Goal: Information Seeking & Learning: Learn about a topic

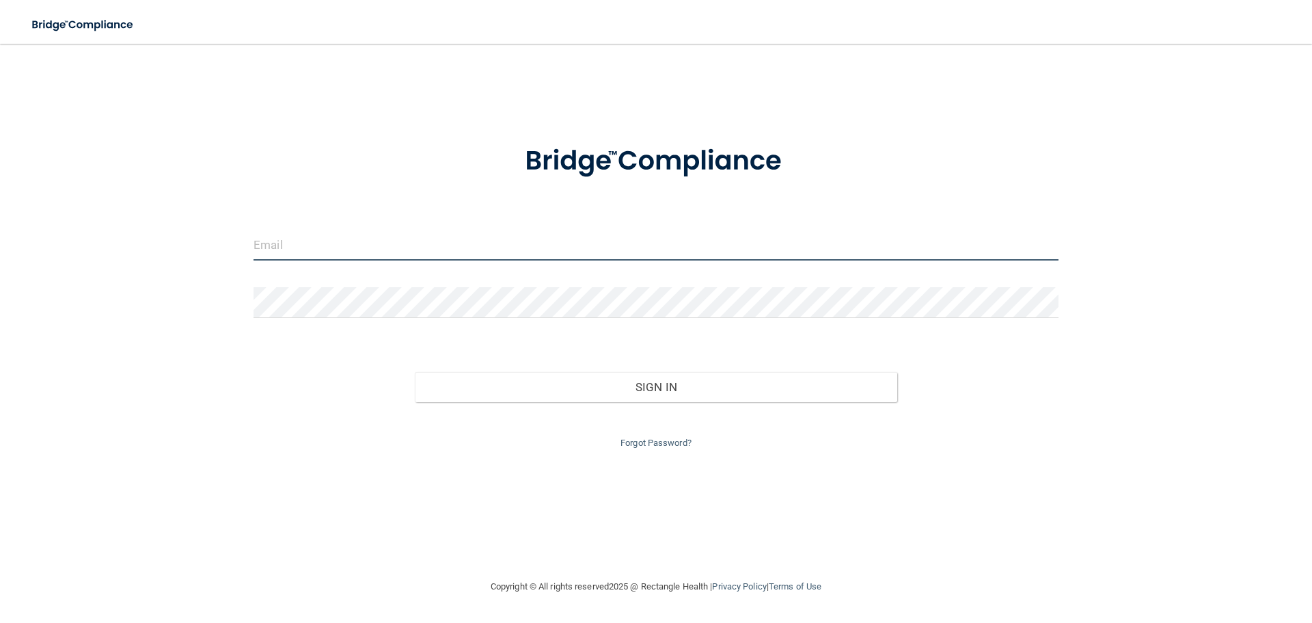
click at [368, 248] on input "email" at bounding box center [656, 245] width 805 height 31
type input "[EMAIL_ADDRESS][DOMAIN_NAME]"
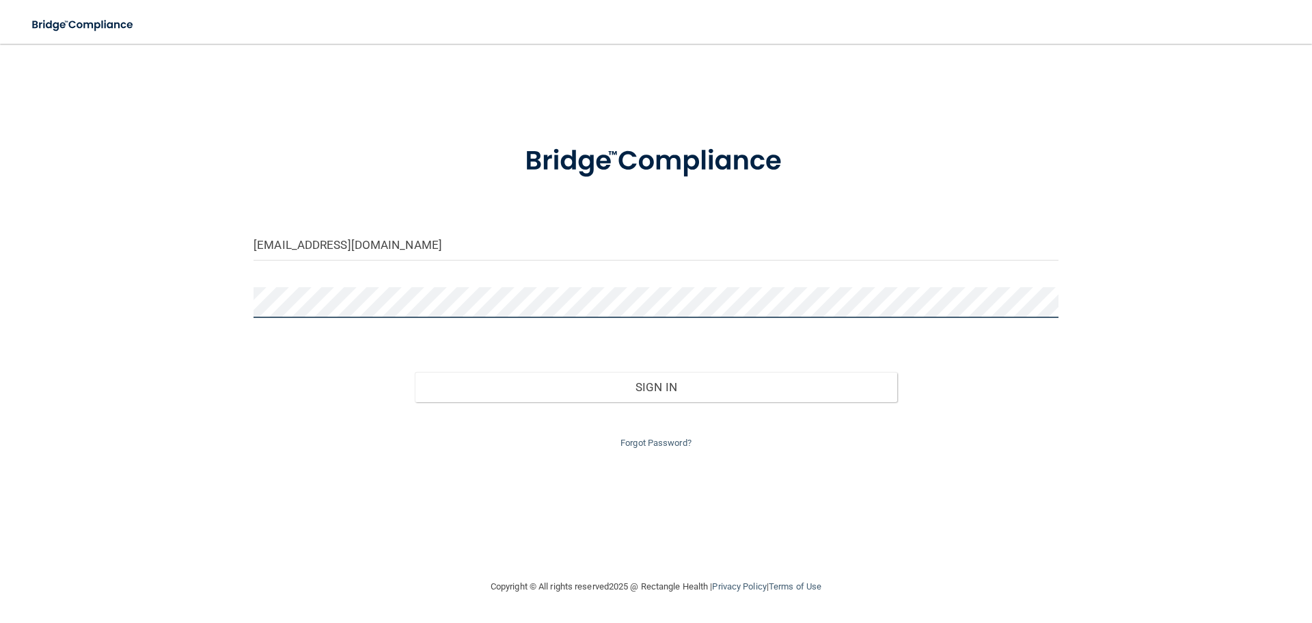
click at [415, 372] on button "Sign In" at bounding box center [656, 387] width 483 height 30
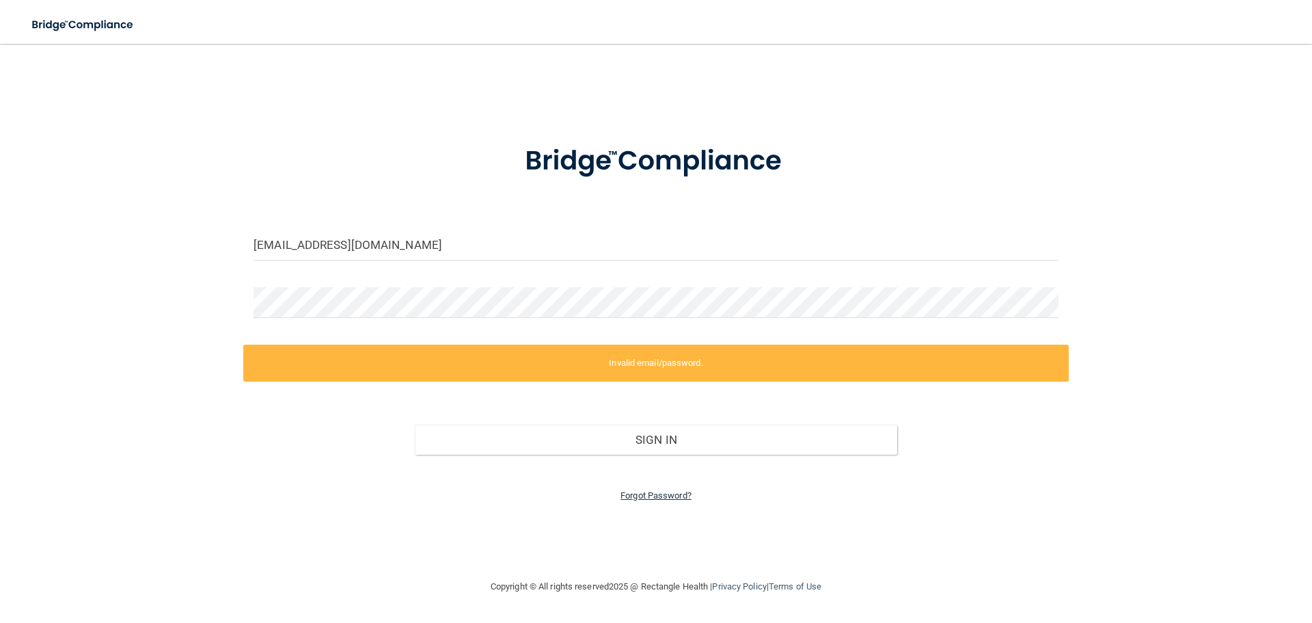
click at [642, 494] on link "Forgot Password?" at bounding box center [656, 495] width 71 height 10
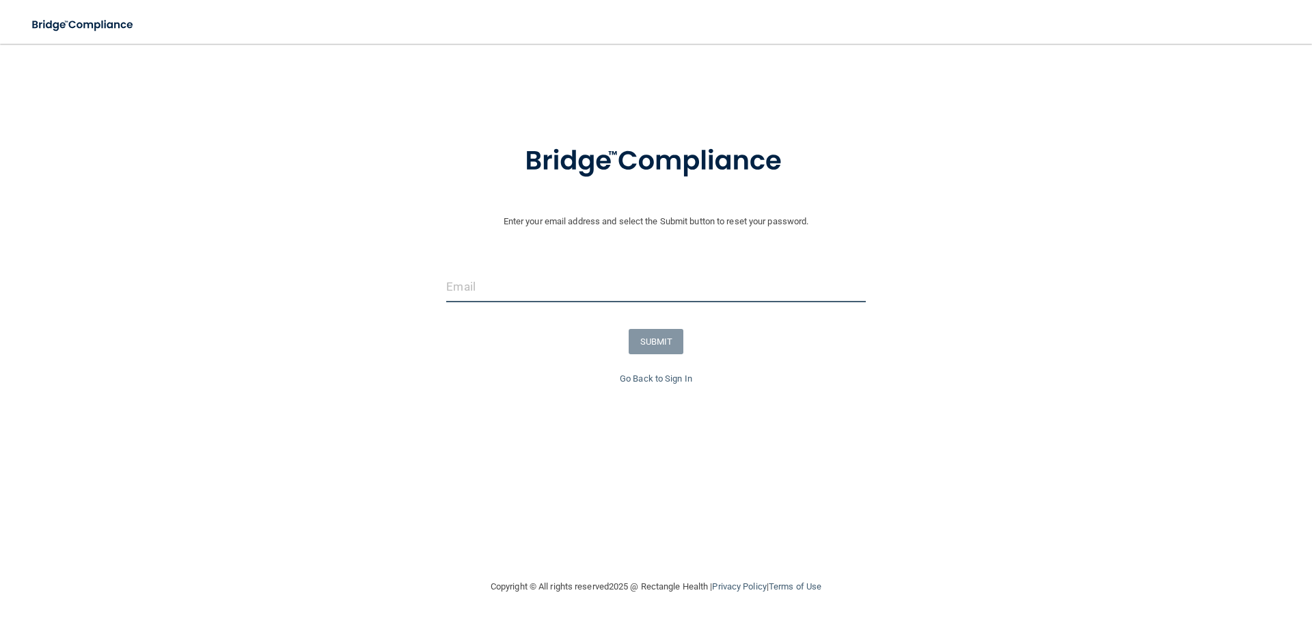
click at [474, 288] on input "email" at bounding box center [655, 286] width 419 height 31
type input "matirdhderbydds@yahoo.com"
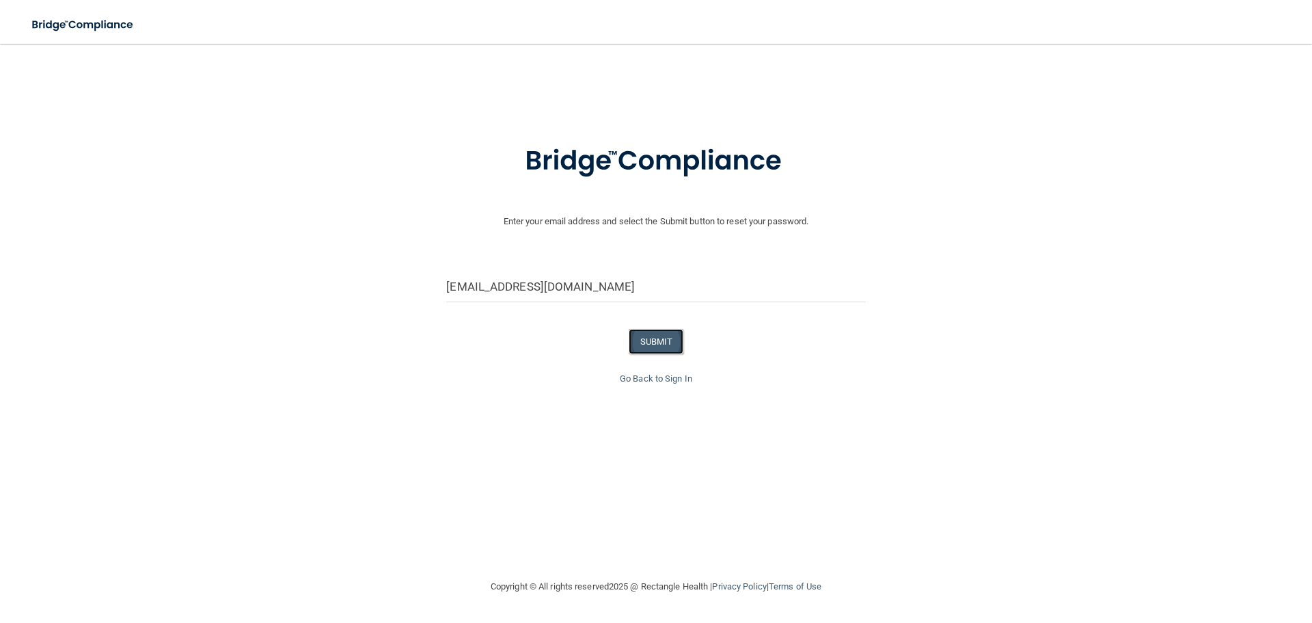
click at [654, 340] on button "SUBMIT" at bounding box center [656, 341] width 55 height 25
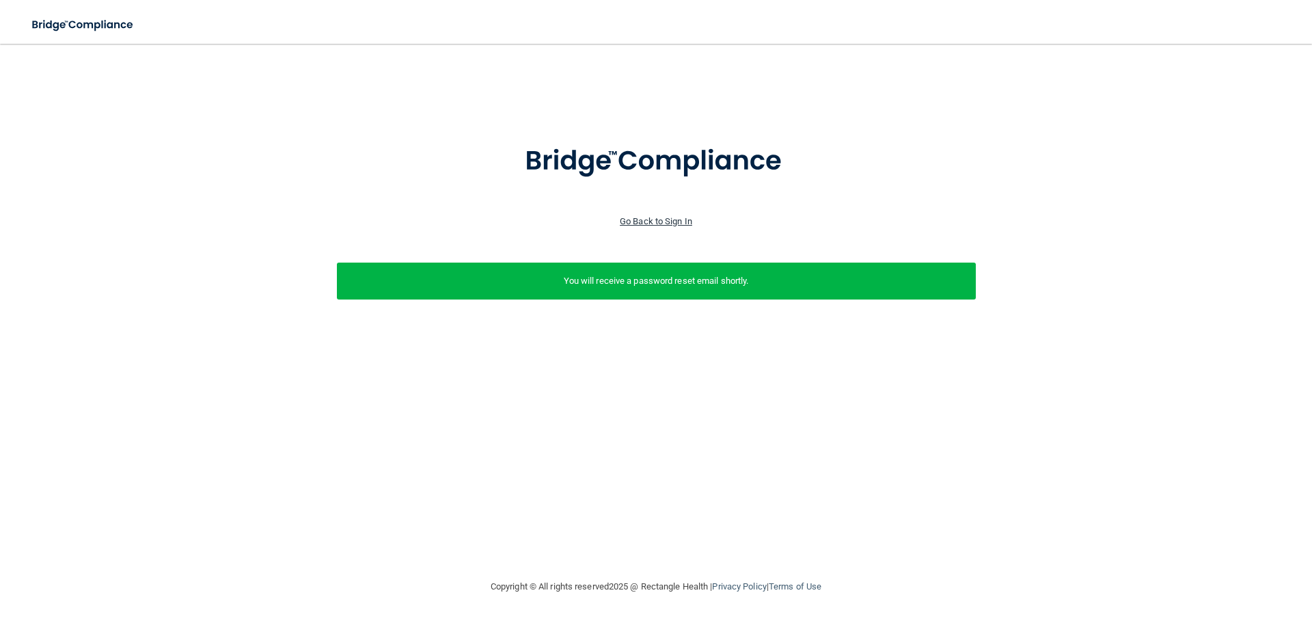
click at [675, 216] on link "Go Back to Sign In" at bounding box center [656, 221] width 72 height 10
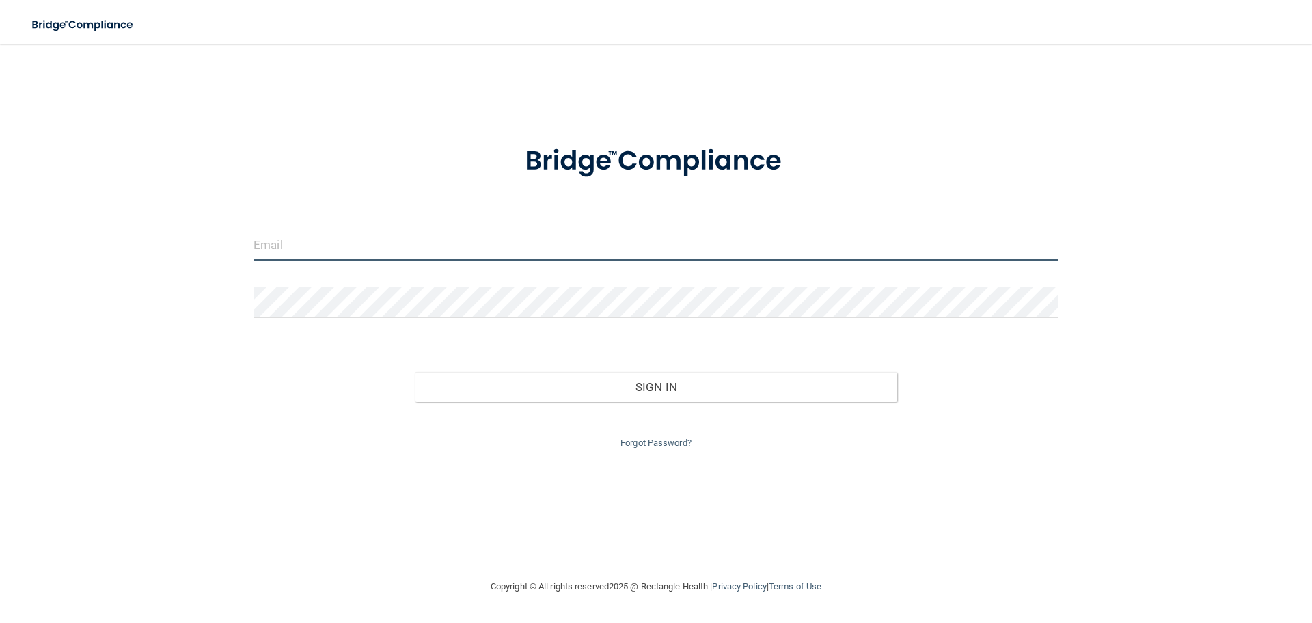
click at [456, 252] on input "email" at bounding box center [656, 245] width 805 height 31
type input "matirdhderbydds@yahoo.com"
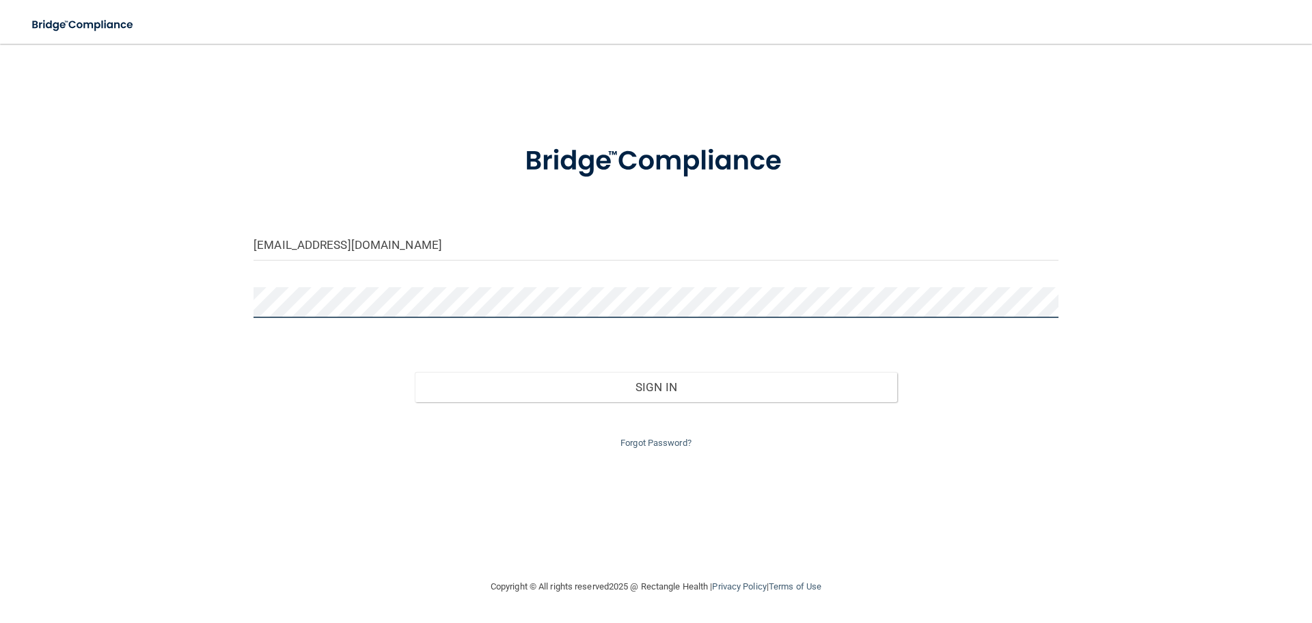
click at [415, 372] on button "Sign In" at bounding box center [656, 387] width 483 height 30
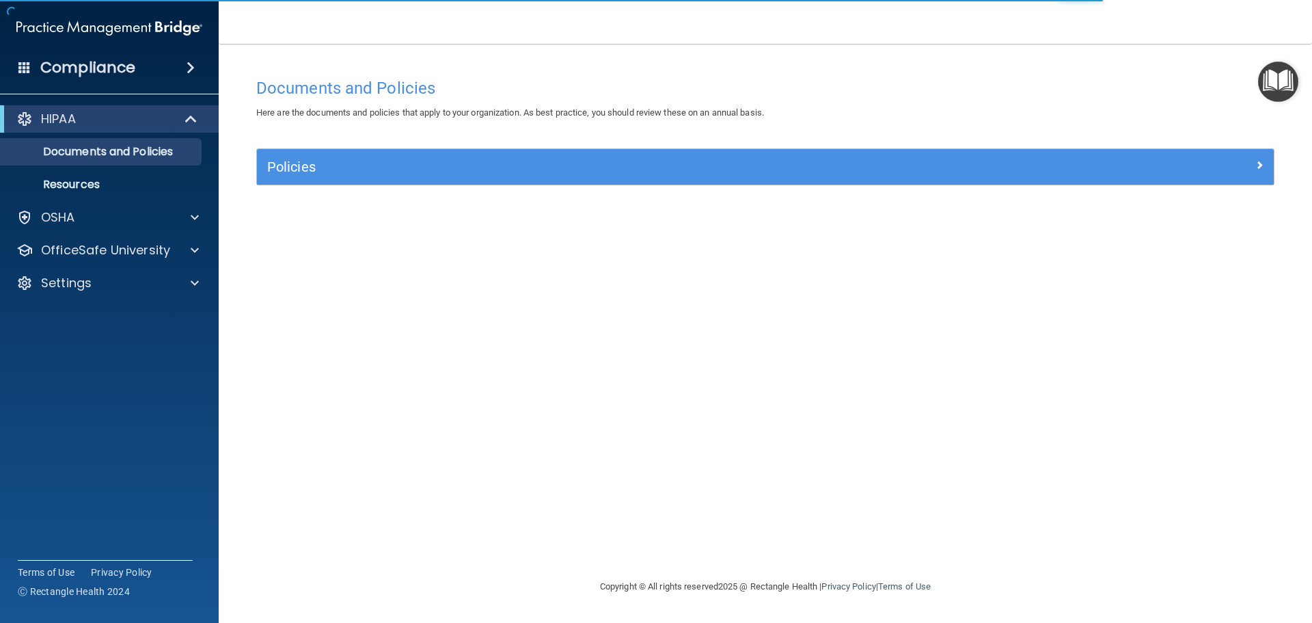
click at [90, 298] on div "HIPAA Documents and Policies Report an Incident Business Associates Emergency P…" at bounding box center [109, 204] width 219 height 208
click at [96, 282] on div "Settings" at bounding box center [91, 283] width 170 height 16
click at [88, 321] on p "My Account" at bounding box center [102, 316] width 187 height 14
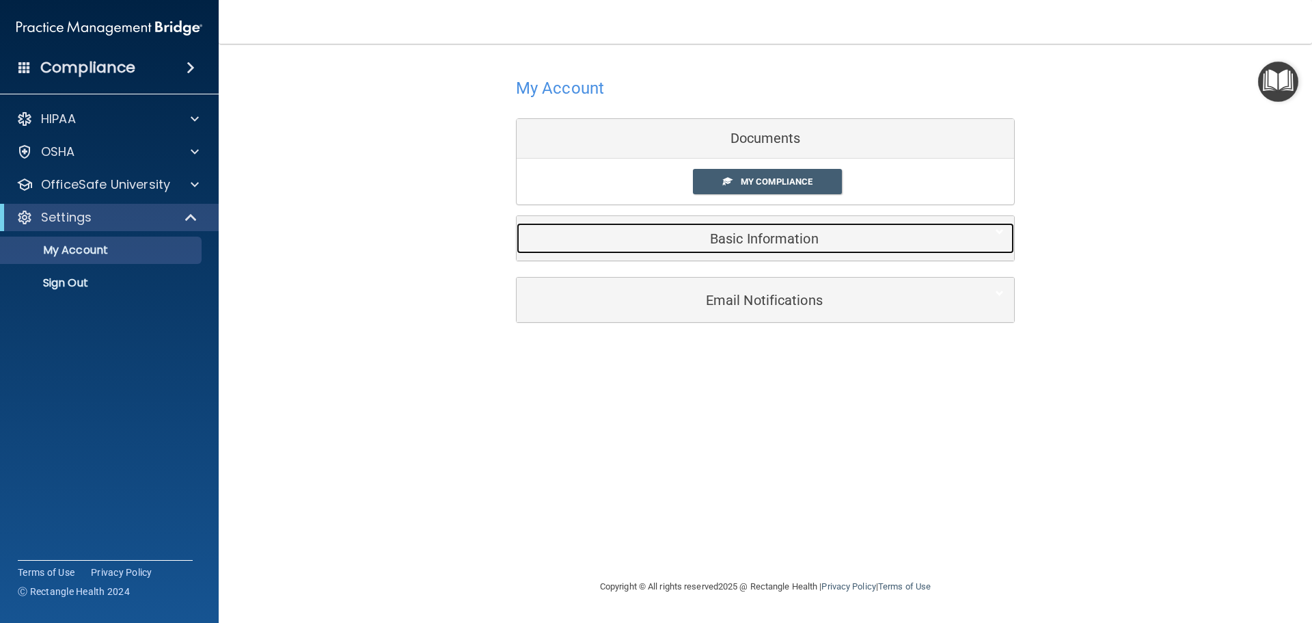
click at [764, 238] on h5 "Basic Information" at bounding box center [744, 238] width 435 height 15
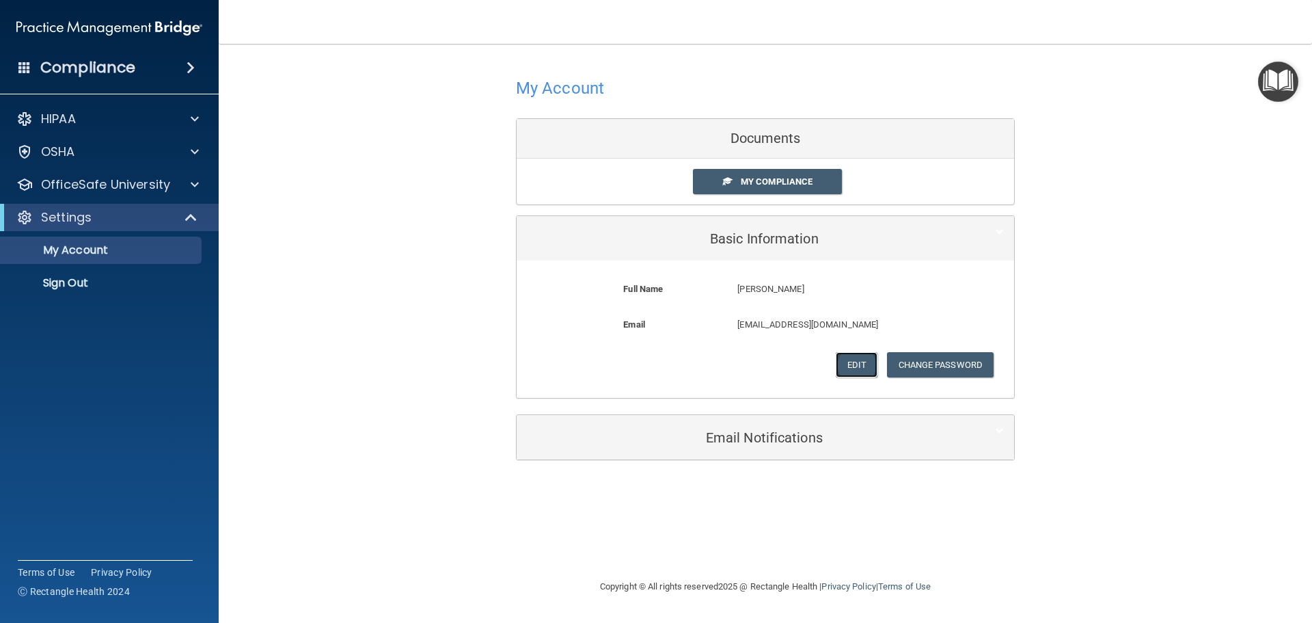
click at [862, 362] on button "Edit" at bounding box center [857, 364] width 42 height 25
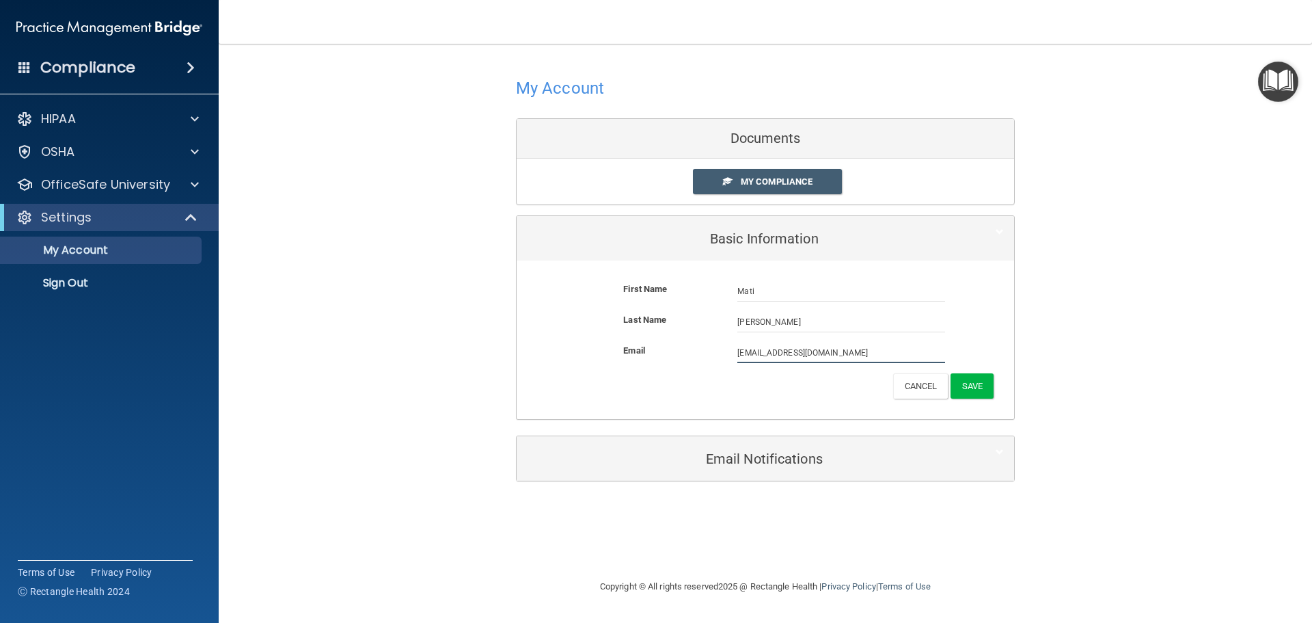
drag, startPoint x: 869, startPoint y: 353, endPoint x: 656, endPoint y: 351, distance: 212.6
click at [666, 355] on div "Email matirdhderbydds@yahoo.com matirdhderbydds@yahoo.com" at bounding box center [765, 352] width 477 height 21
type input "[EMAIL_ADDRESS][DOMAIN_NAME]"
click at [979, 386] on button "Save" at bounding box center [972, 385] width 43 height 25
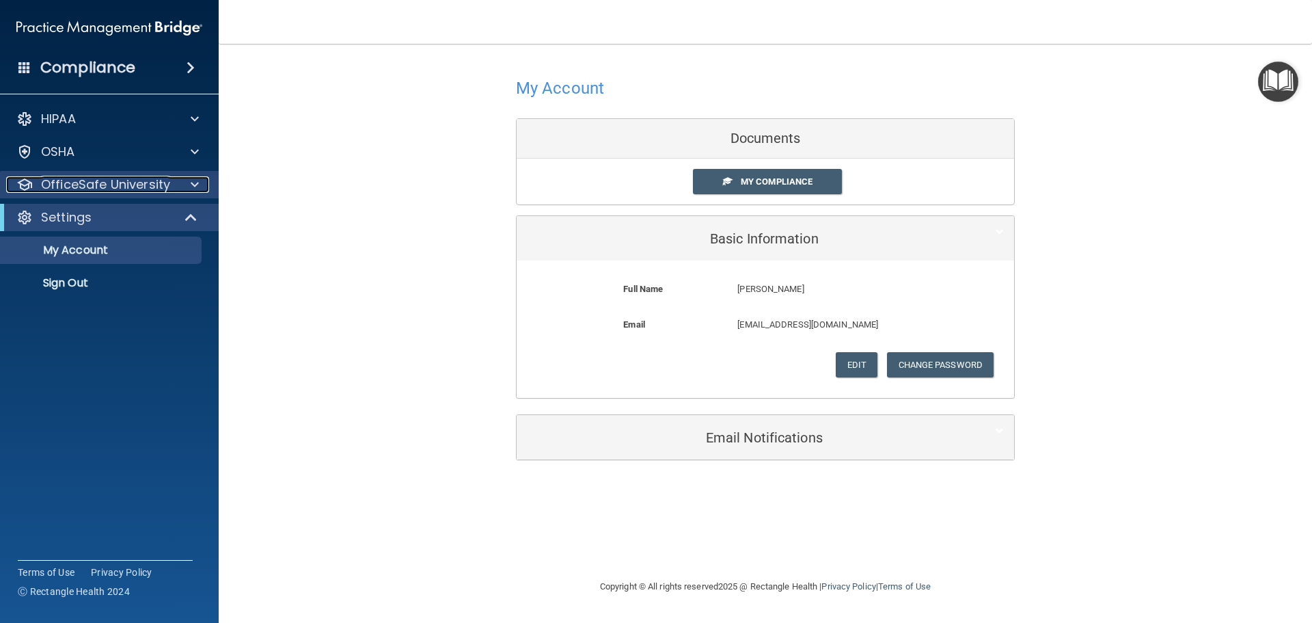
click at [148, 187] on p "OfficeSafe University" at bounding box center [105, 184] width 129 height 16
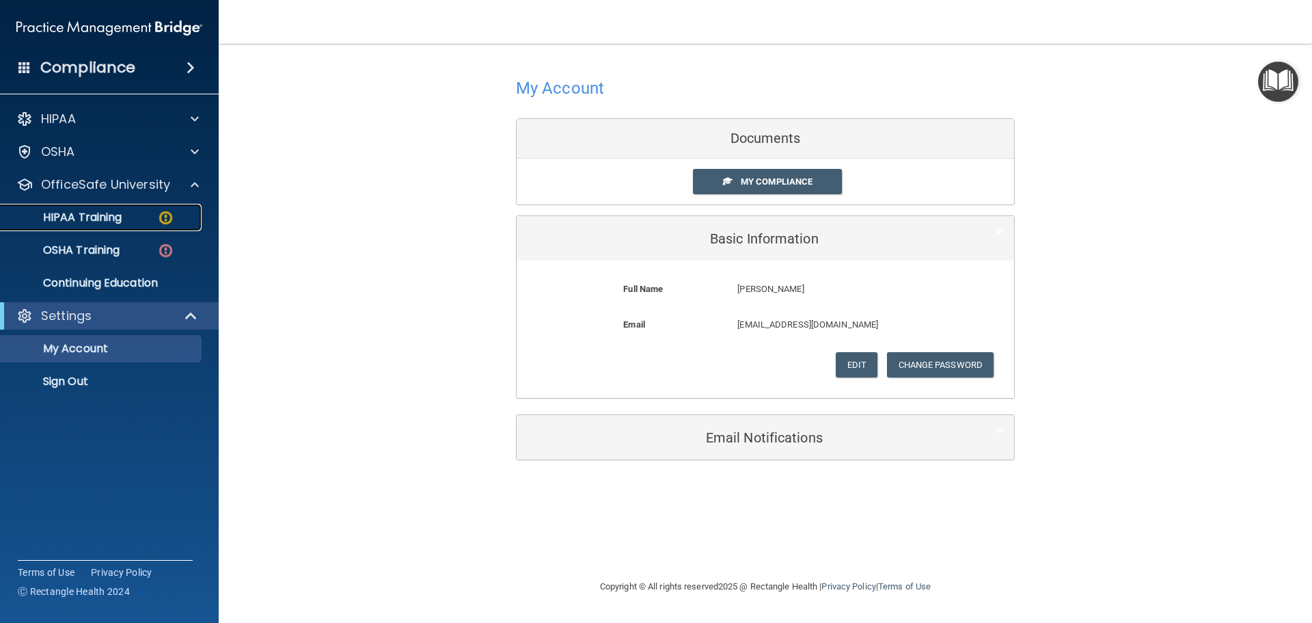
click at [141, 211] on div "HIPAA Training" at bounding box center [102, 218] width 187 height 14
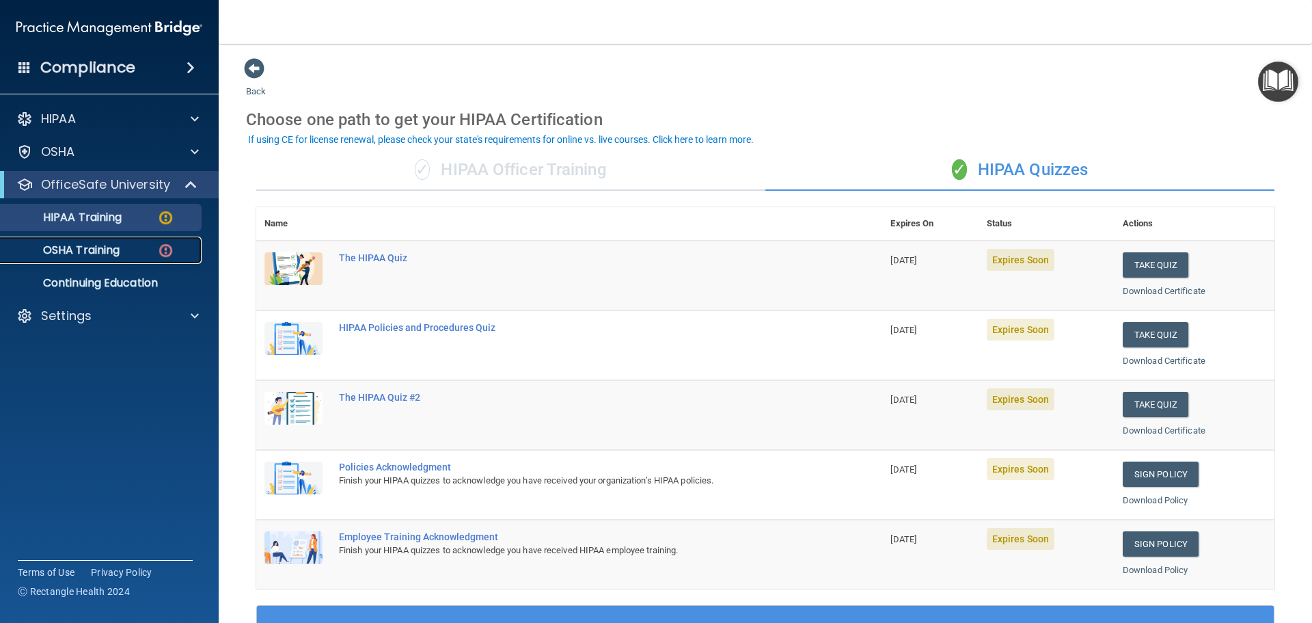
click at [78, 247] on p "OSHA Training" at bounding box center [64, 250] width 111 height 14
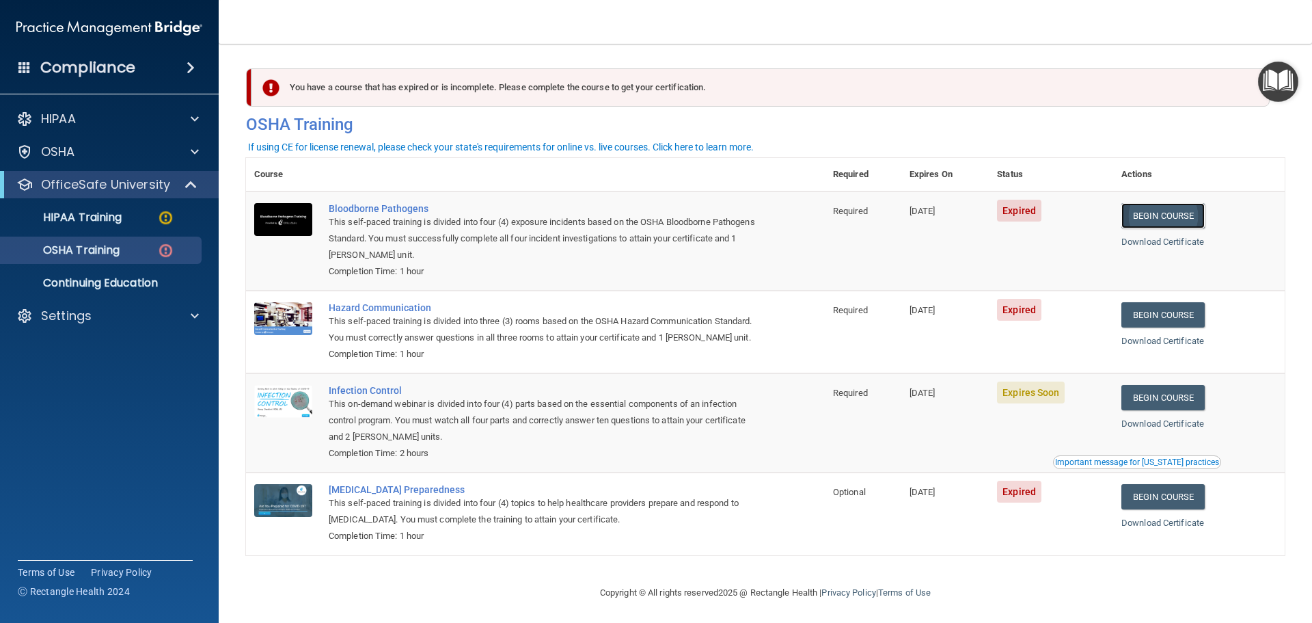
click at [1137, 211] on link "Begin Course" at bounding box center [1163, 215] width 83 height 25
click at [88, 187] on p "OfficeSafe University" at bounding box center [105, 184] width 129 height 16
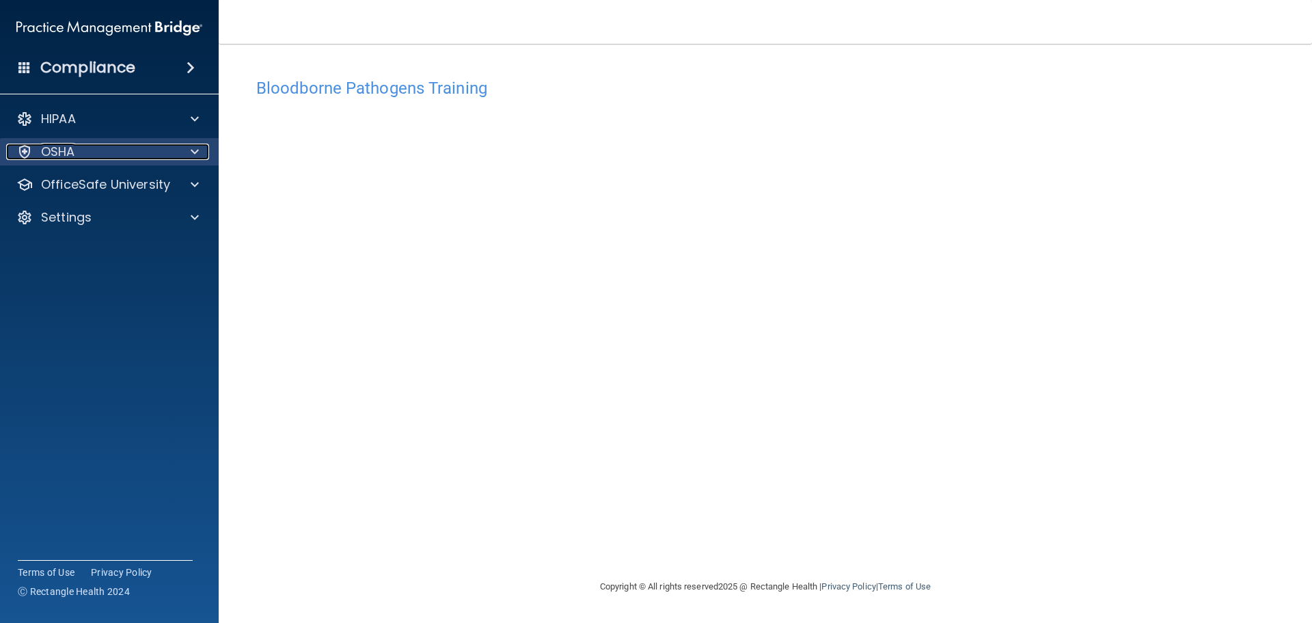
click at [184, 159] on div at bounding box center [193, 152] width 34 height 16
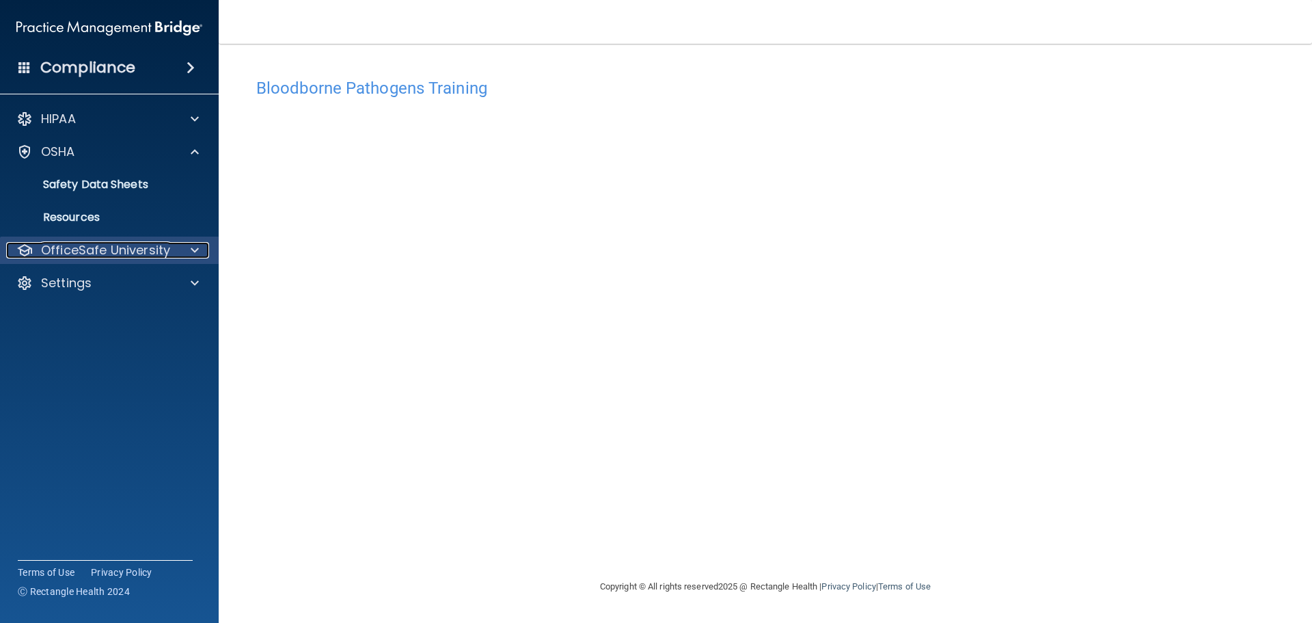
click at [107, 243] on p "OfficeSafe University" at bounding box center [105, 250] width 129 height 16
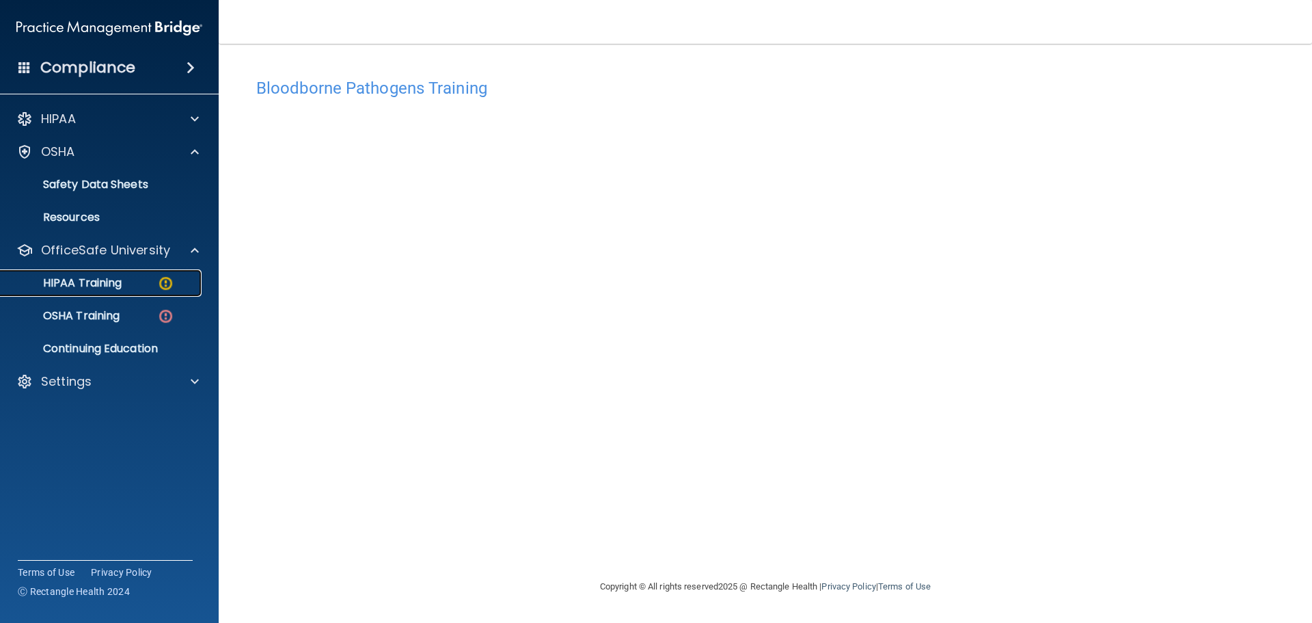
click at [112, 280] on p "HIPAA Training" at bounding box center [65, 283] width 113 height 14
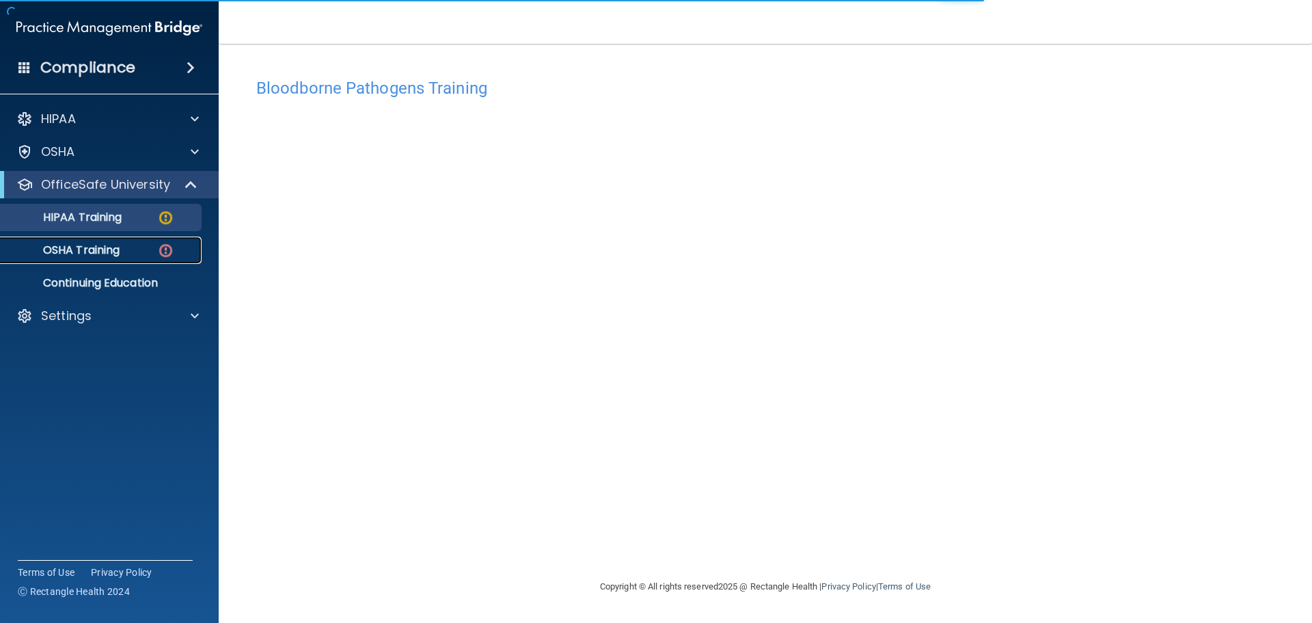
click at [120, 248] on p "OSHA Training" at bounding box center [64, 250] width 111 height 14
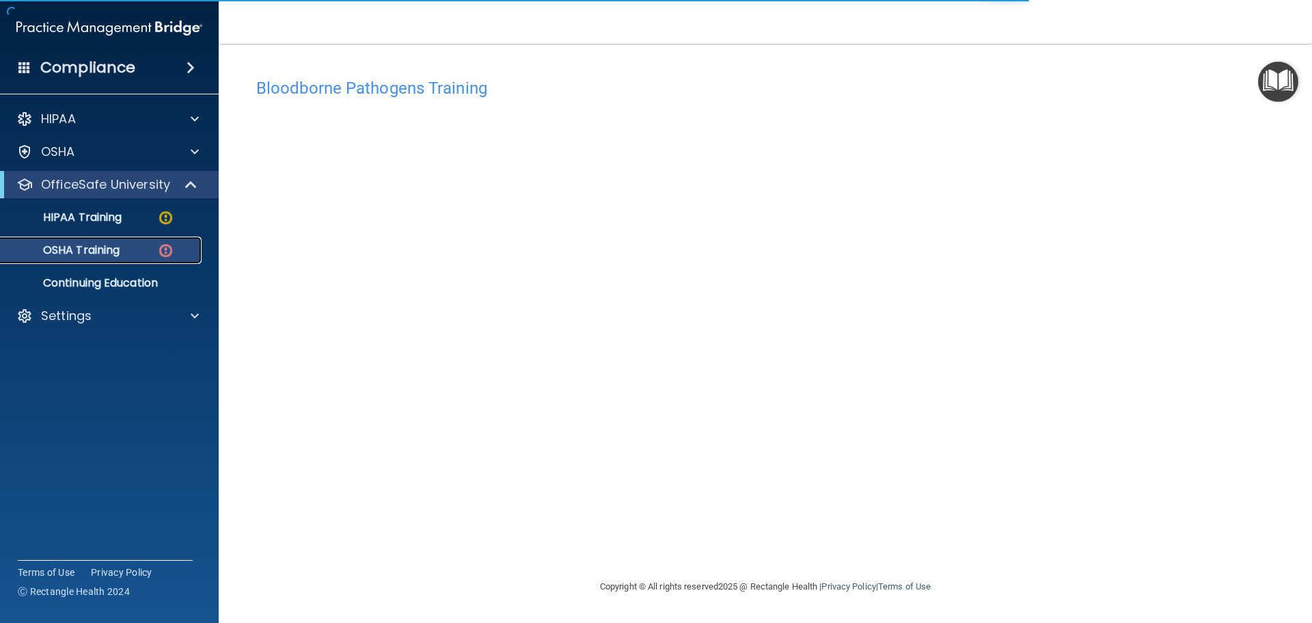
click at [120, 250] on p "OSHA Training" at bounding box center [64, 250] width 111 height 14
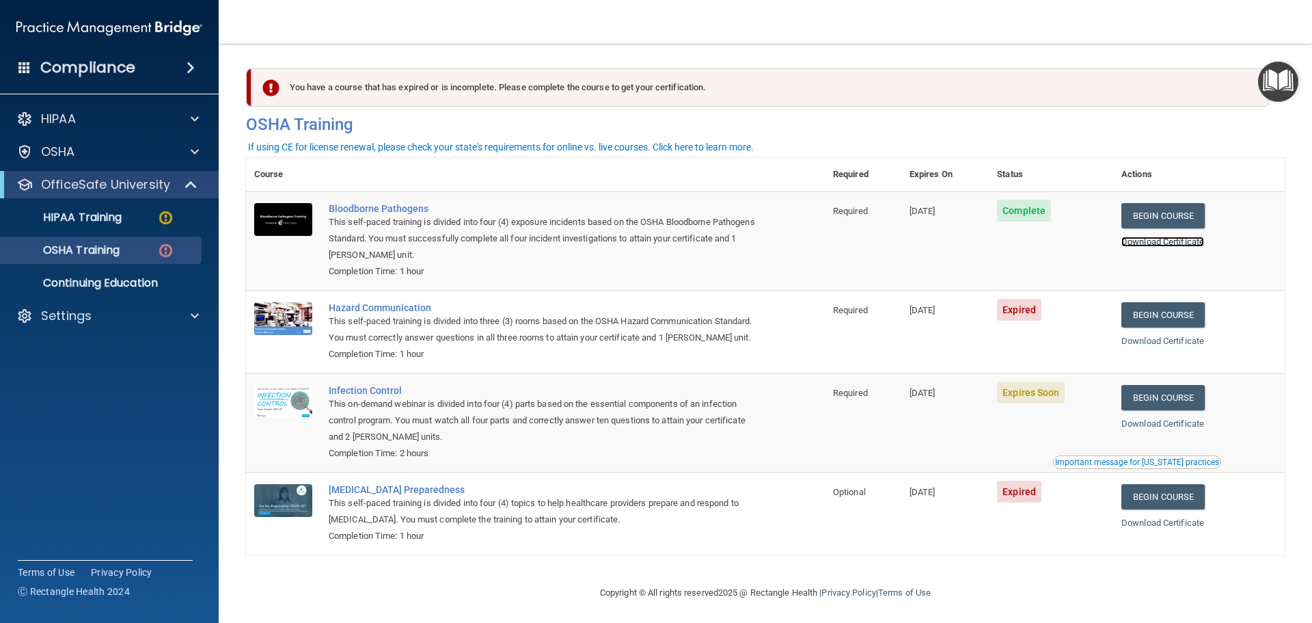
click at [1141, 243] on link "Download Certificate" at bounding box center [1163, 242] width 83 height 10
click at [1152, 314] on link "Begin Course" at bounding box center [1163, 314] width 83 height 25
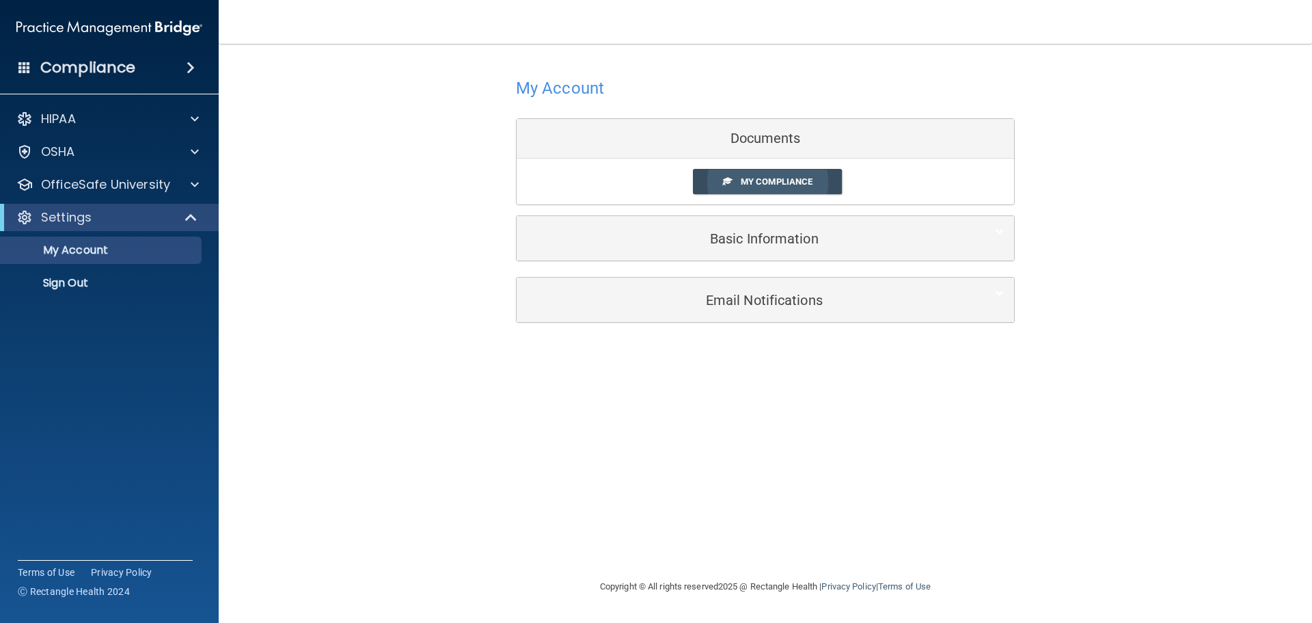
click at [780, 178] on span "My Compliance" at bounding box center [777, 181] width 72 height 10
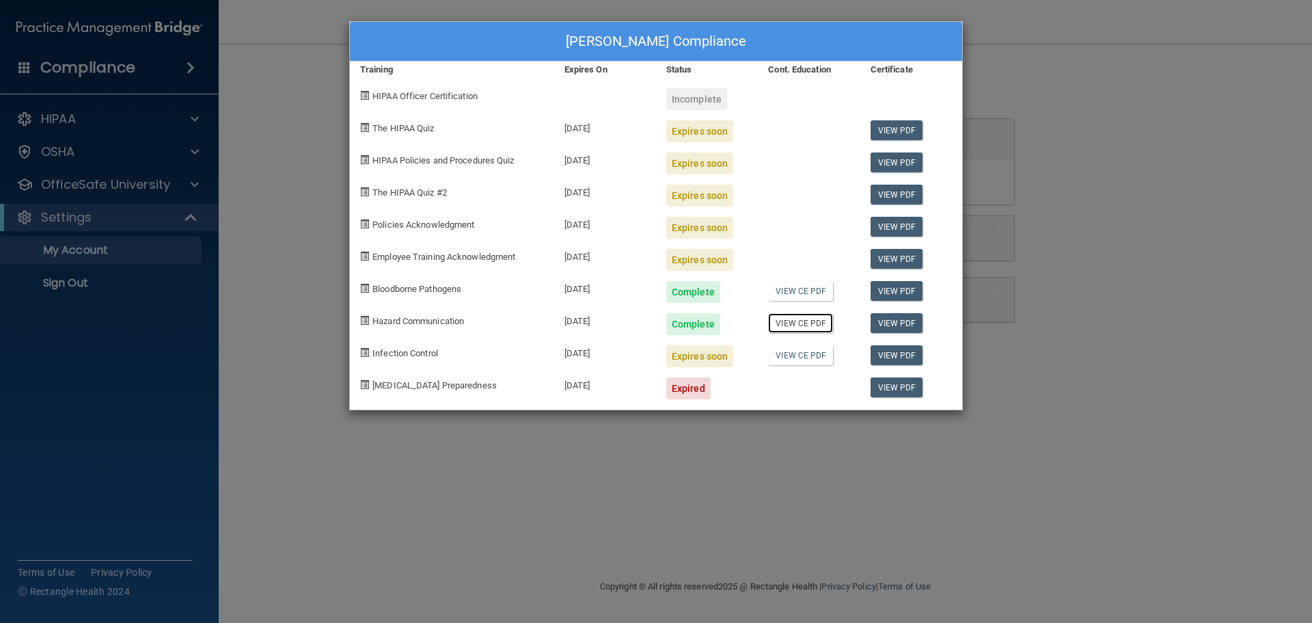
click at [791, 323] on link "View CE PDF" at bounding box center [800, 323] width 65 height 20
click at [900, 388] on link "View PDF" at bounding box center [897, 387] width 53 height 20
click at [118, 195] on div "Mati Pitts's Compliance Training Expires On Status Cont. Education Certificate …" at bounding box center [656, 311] width 1312 height 623
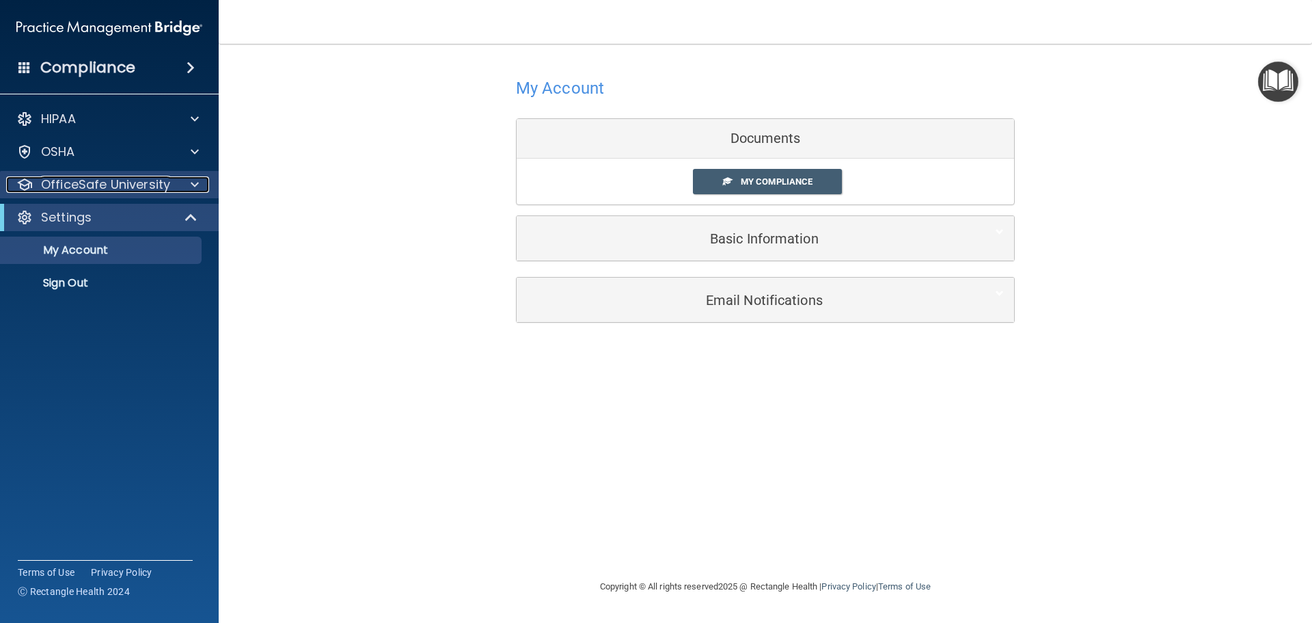
click at [118, 187] on p "OfficeSafe University" at bounding box center [105, 184] width 129 height 16
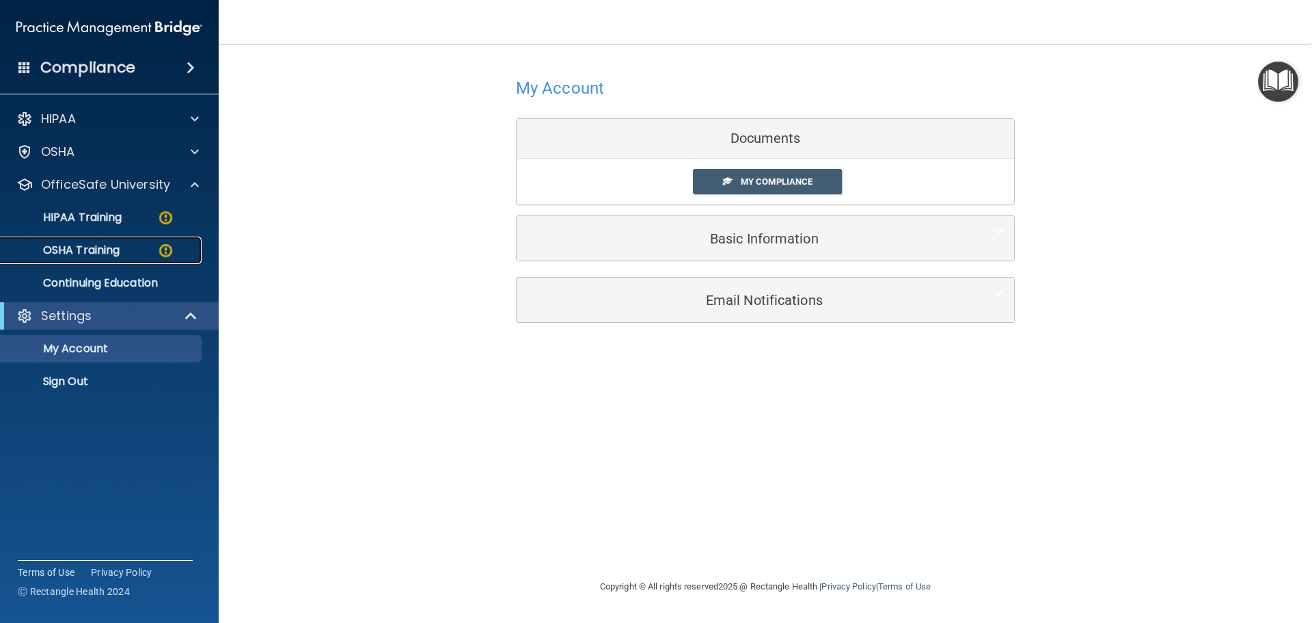
click at [139, 257] on link "OSHA Training" at bounding box center [93, 250] width 215 height 27
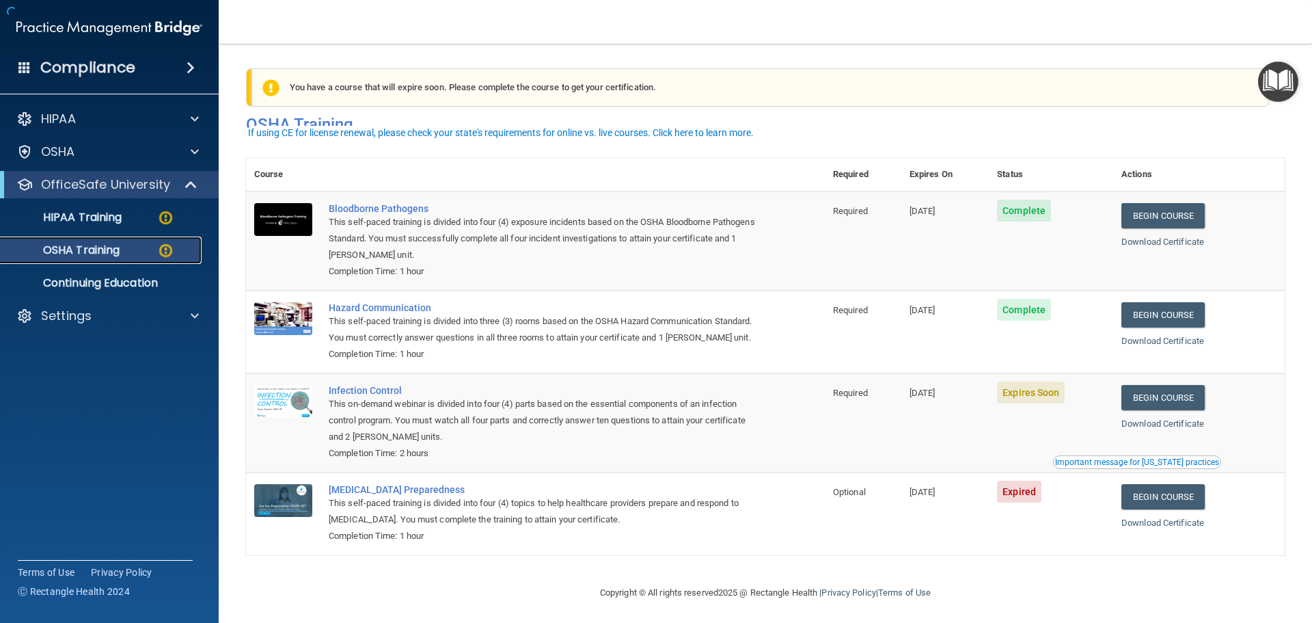
scroll to position [23, 0]
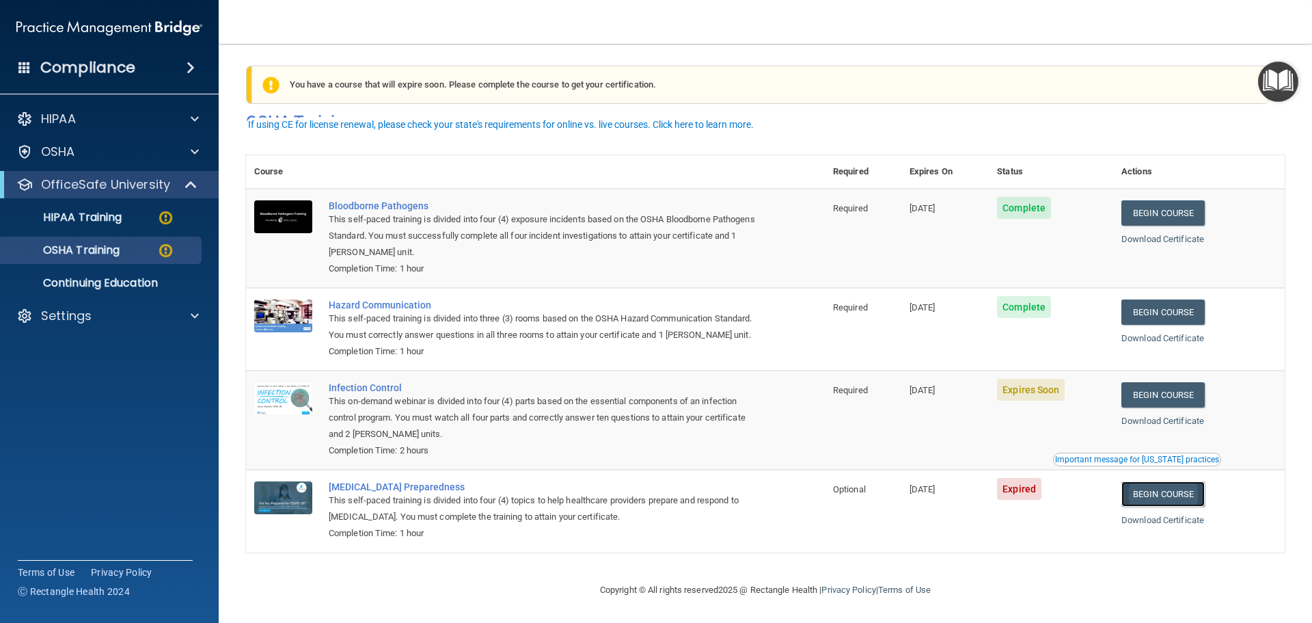
click at [1176, 491] on link "Begin Course" at bounding box center [1163, 493] width 83 height 25
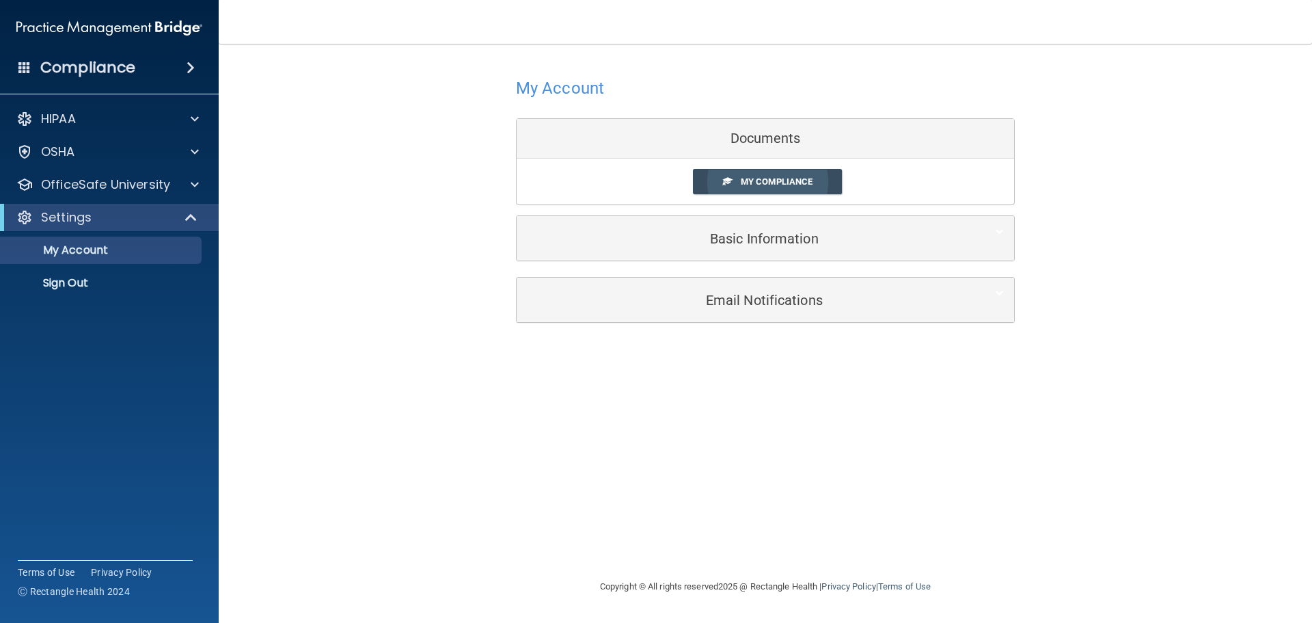
click at [770, 180] on span "My Compliance" at bounding box center [777, 181] width 72 height 10
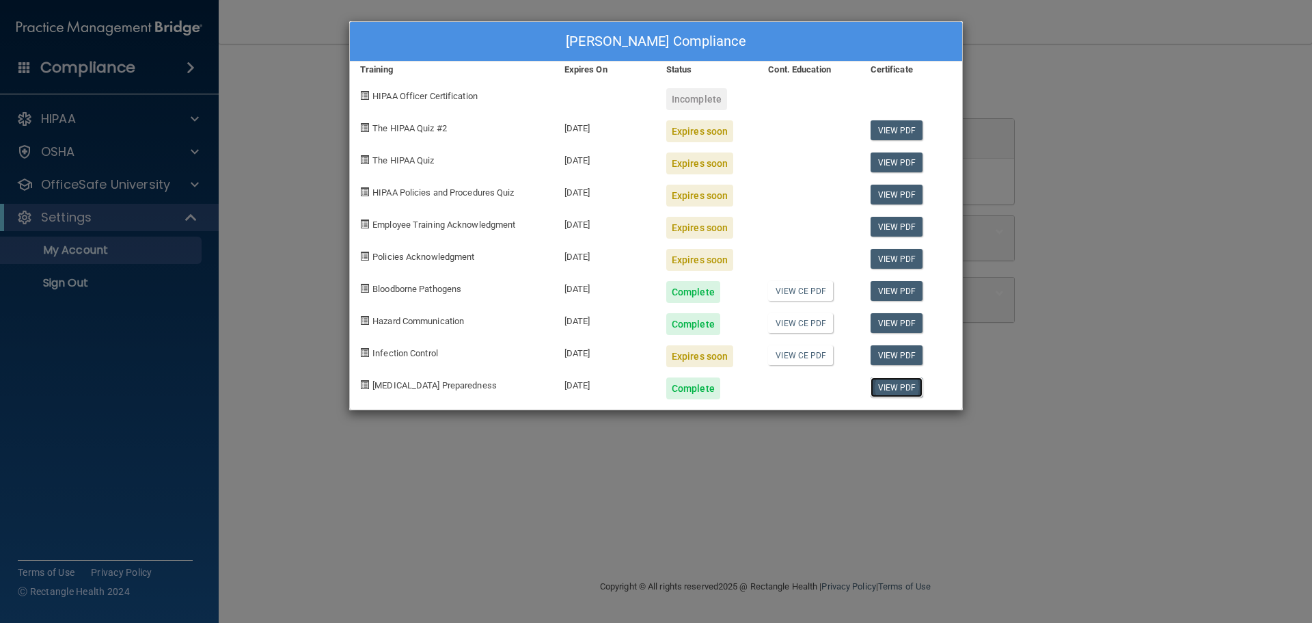
click at [883, 390] on link "View PDF" at bounding box center [897, 387] width 53 height 20
click at [793, 291] on link "View CE PDF" at bounding box center [800, 291] width 65 height 20
click at [802, 316] on link "View CE PDF" at bounding box center [800, 323] width 65 height 20
